Goal: Find specific page/section: Find specific page/section

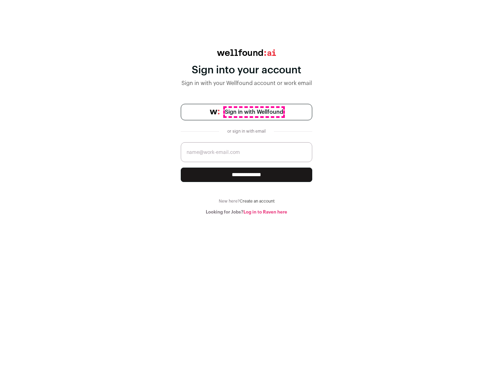
click at [254, 112] on span "Sign in with Wellfound" at bounding box center [254, 112] width 58 height 8
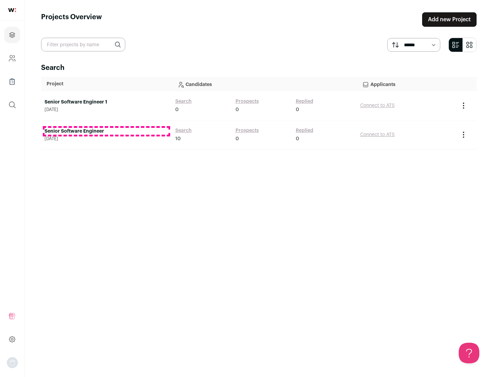
click at [106, 131] on link "Senior Software Engineer" at bounding box center [106, 131] width 124 height 7
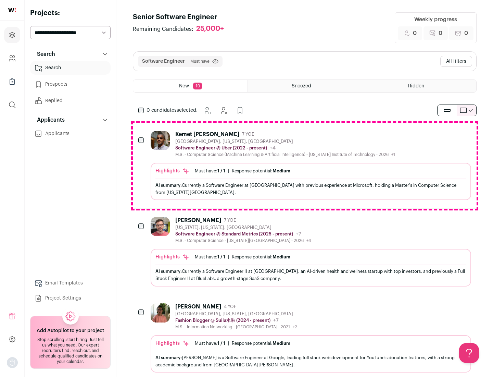
click at [305, 165] on div "Highlights Must have: 1 / 1 How many must haves have been fulfilled? | Response…" at bounding box center [311, 181] width 320 height 37
